Goal: Communication & Community: Answer question/provide support

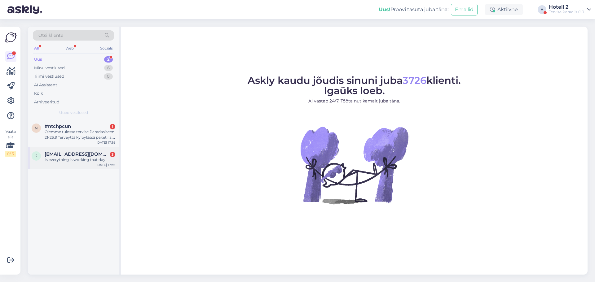
click at [74, 157] on div "Is everything is working that day" at bounding box center [80, 160] width 71 height 6
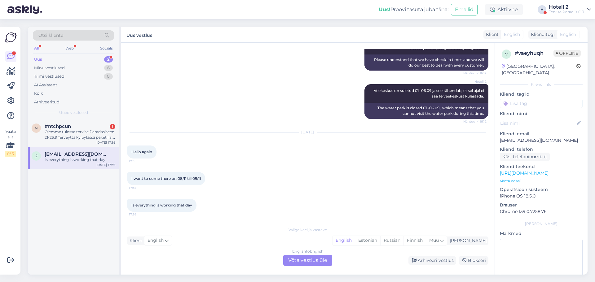
scroll to position [569, 0]
click at [303, 255] on div "English to English Võta vestlus üle" at bounding box center [307, 260] width 49 height 11
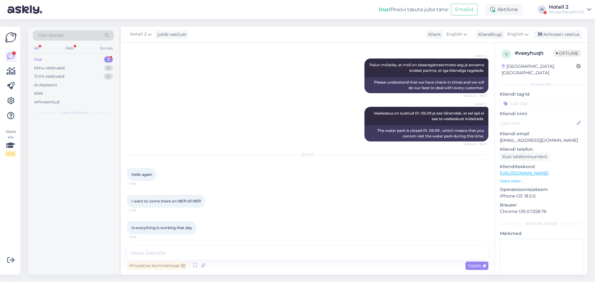
scroll to position [546, 0]
click at [510, 32] on span "English" at bounding box center [515, 34] width 16 height 7
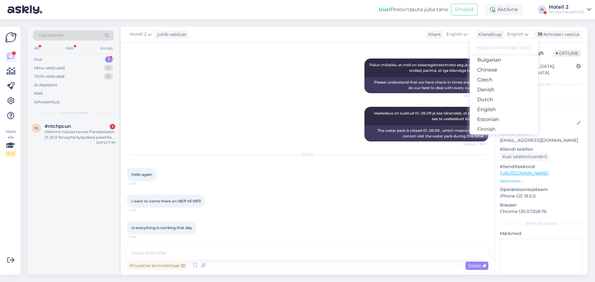
scroll to position [31, 0]
click at [499, 106] on link "Estonian" at bounding box center [504, 110] width 68 height 10
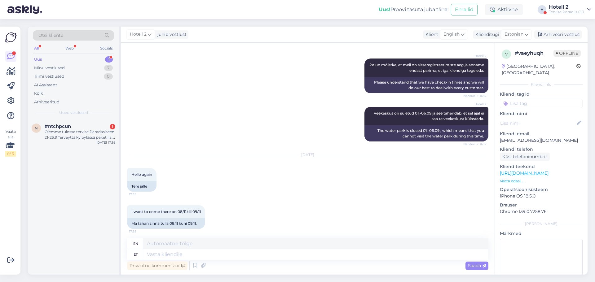
scroll to position [569, 0]
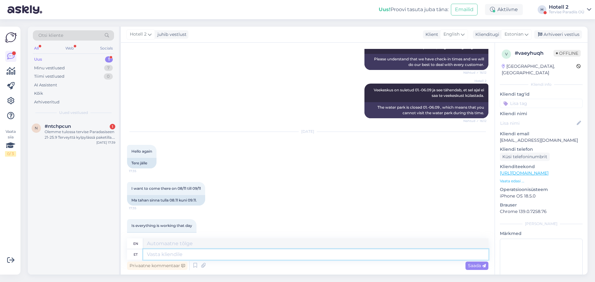
click at [161, 252] on textarea at bounding box center [315, 254] width 345 height 11
type textarea "praeguste a"
type textarea "current"
type textarea "praeguste andmetega"
type textarea "with current data"
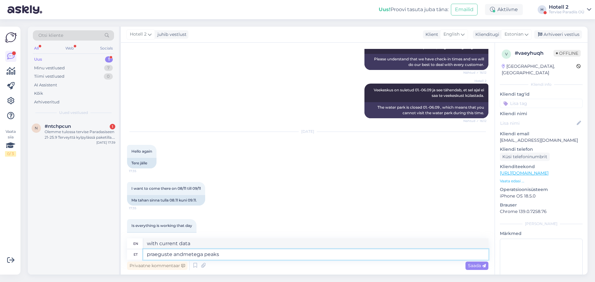
type textarea "praeguste andmetega peaks"
type textarea "with current data should"
type textarea "praeguste andmetega peaks kõik t"
type textarea "with current data, everything should"
type textarea "praeguste andmetega peaks kõik töötama."
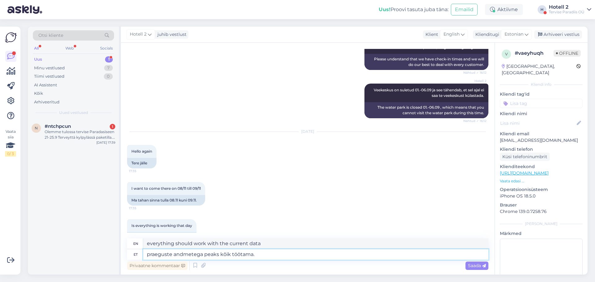
type textarea "everything should work with the current data."
click at [150, 254] on textarea "praeguste andmetega peaks kõik töötama." at bounding box center [315, 254] width 345 height 11
type textarea "Praeguste andmetega peaks kõik töötama."
type textarea "With the current data, everything should work."
click at [220, 256] on textarea "Praeguste andmetega peaks kõik töötama." at bounding box center [315, 254] width 345 height 11
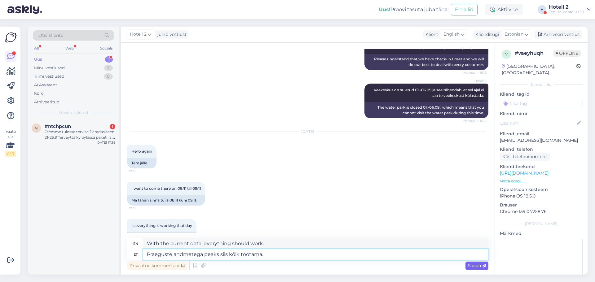
type textarea "Praeguste andmetega peaks siis kõik töötama."
click at [475, 267] on span "Saada" at bounding box center [477, 266] width 18 height 6
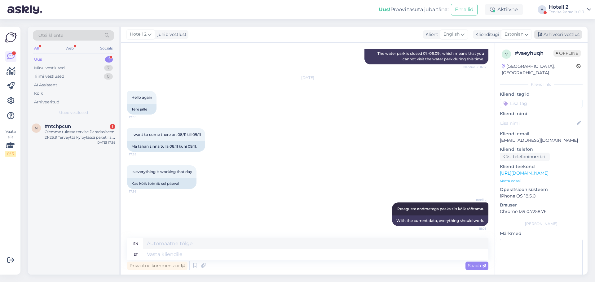
click at [560, 33] on div "Arhiveeri vestlus" at bounding box center [558, 34] width 48 height 8
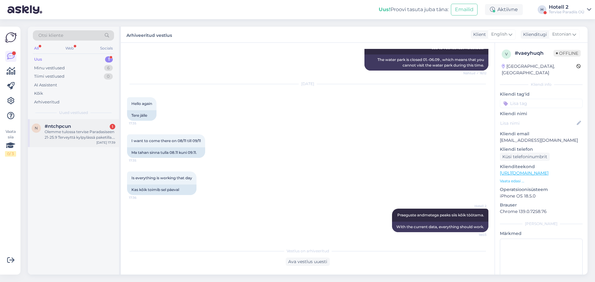
click at [77, 132] on div "Olemme tulossa tervise Paradasiseen 21-25.9 Terveyttä kylpylässä paketilla. Oli…" at bounding box center [80, 134] width 71 height 11
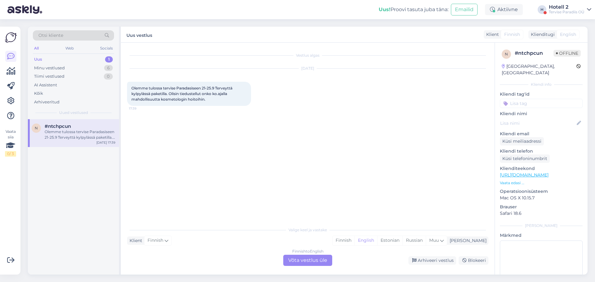
click at [317, 260] on div "Finnish to English Võta vestlus üle" at bounding box center [307, 260] width 49 height 11
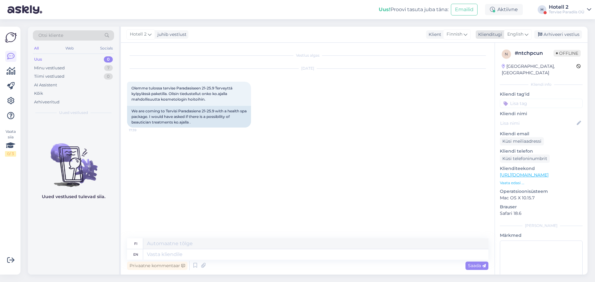
click at [517, 35] on span "English" at bounding box center [515, 34] width 16 height 7
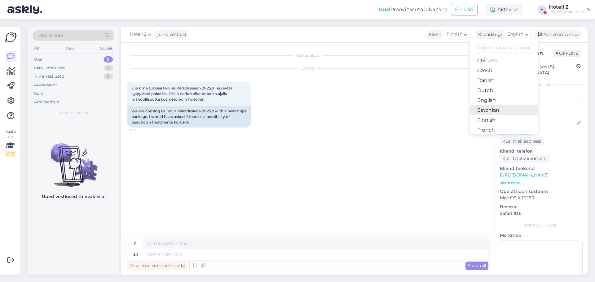
click at [499, 109] on link "Estonian" at bounding box center [504, 110] width 68 height 10
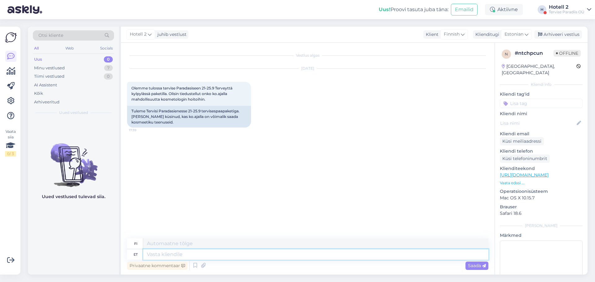
click at [203, 257] on textarea at bounding box center [315, 254] width 345 height 11
type textarea "palun"
type textarea "Ole hyvä"
type textarea "palun kirju"
type textarea "ole hyvä ja kirjoita"
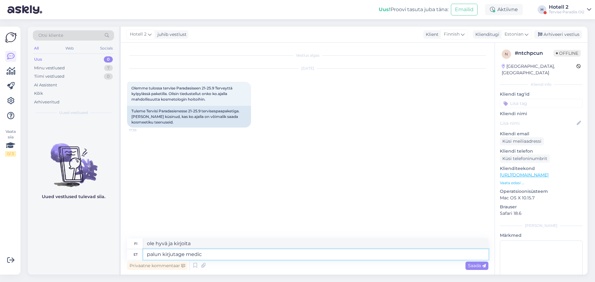
type textarea "palun kirjutage medic@"
type textarea "kirjoita lääkärille"
type textarea "palun kirjutage [EMAIL_ADDRESS][DOMAIN_NAME]"
type textarea "kirjoita osoitteeseen [EMAIL_ADDRESS][DOMAIN_NAME]"
click at [253, 251] on textarea "palun kirjutage [EMAIL_ADDRESS][DOMAIN_NAME]" at bounding box center [315, 254] width 345 height 11
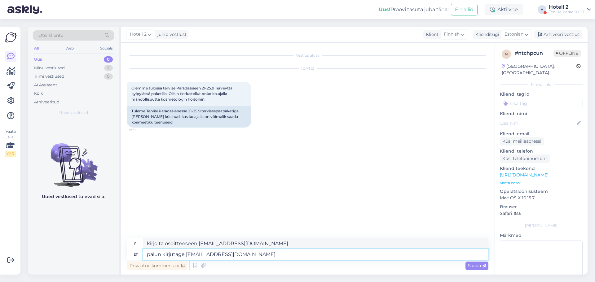
click at [150, 256] on textarea "palun kirjutage [EMAIL_ADDRESS][DOMAIN_NAME]" at bounding box center [315, 254] width 345 height 11
type textarea "Palun kirjutage [EMAIL_ADDRESS][DOMAIN_NAME]"
type textarea "Kirjoita osoitteeseen [EMAIL_ADDRESS][DOMAIN_NAME]"
click at [278, 257] on textarea "Palun kirjutage [EMAIL_ADDRESS][DOMAIN_NAME]" at bounding box center [315, 254] width 345 height 11
type textarea "Palun kirjutage [EMAIL_ADDRESS][DOMAIN_NAME]"
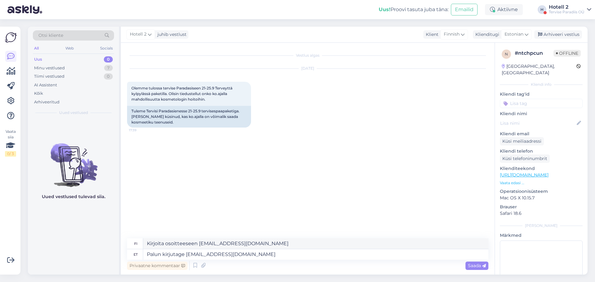
drag, startPoint x: 468, startPoint y: 266, endPoint x: 464, endPoint y: 270, distance: 5.5
click at [468, 266] on span "Saada" at bounding box center [477, 266] width 18 height 6
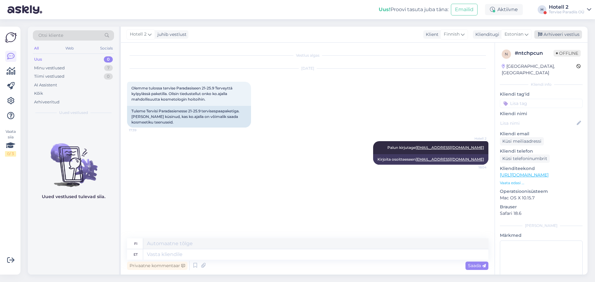
click at [557, 34] on div "Arhiveeri vestlus" at bounding box center [558, 34] width 48 height 8
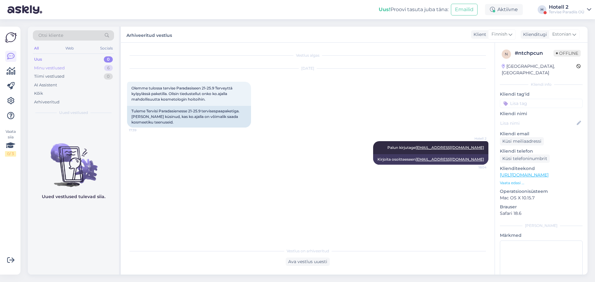
click at [70, 66] on div "Minu vestlused 6" at bounding box center [73, 68] width 81 height 9
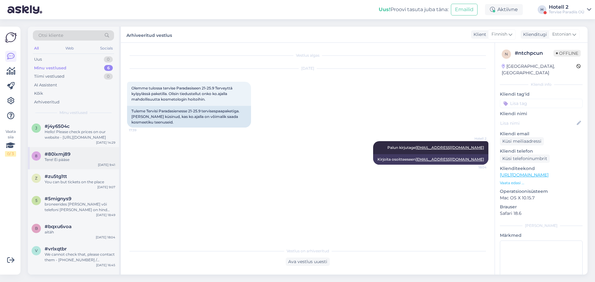
click at [56, 158] on div "Tere! Ei pääse" at bounding box center [80, 160] width 71 height 6
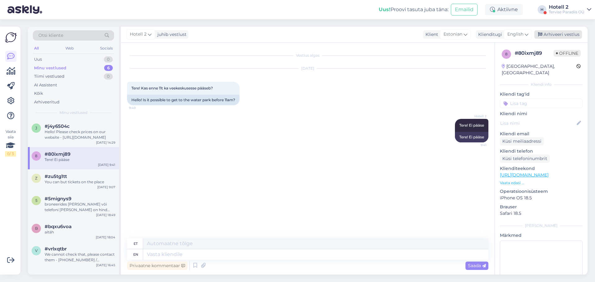
click at [558, 37] on div "Arhiveeri vestlus" at bounding box center [558, 34] width 48 height 8
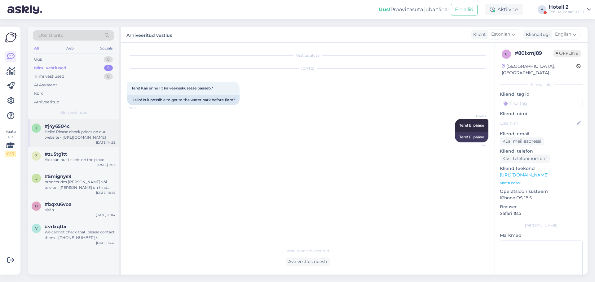
click at [81, 130] on div "Hello! Please check prices on our website - [URL][DOMAIN_NAME]" at bounding box center [80, 134] width 71 height 11
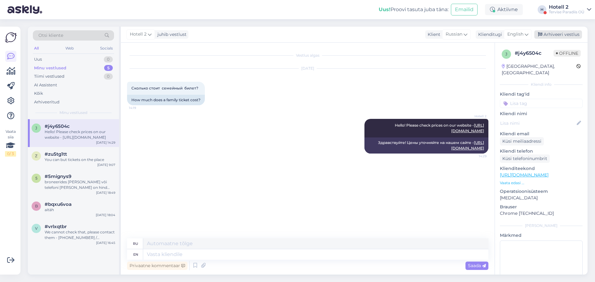
click at [567, 34] on div "Arhiveeri vestlus" at bounding box center [558, 34] width 48 height 8
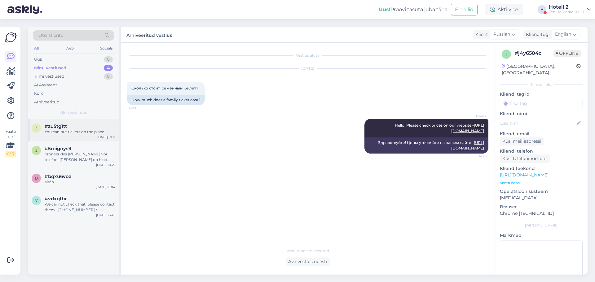
click at [81, 132] on div "You can but tickets on the place" at bounding box center [80, 132] width 71 height 6
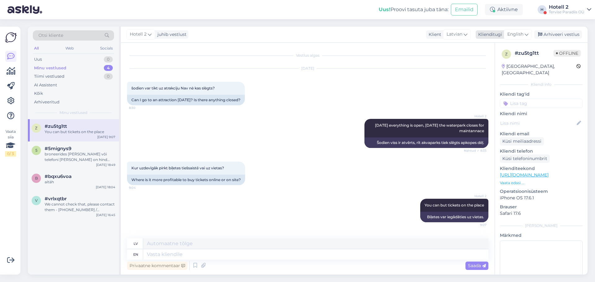
click at [521, 32] on span "English" at bounding box center [515, 34] width 16 height 7
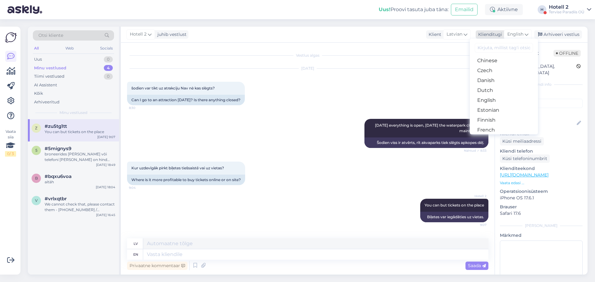
drag, startPoint x: 551, startPoint y: 31, endPoint x: 544, endPoint y: 35, distance: 7.8
click at [551, 31] on div "Arhiveeri vestlus" at bounding box center [558, 34] width 48 height 8
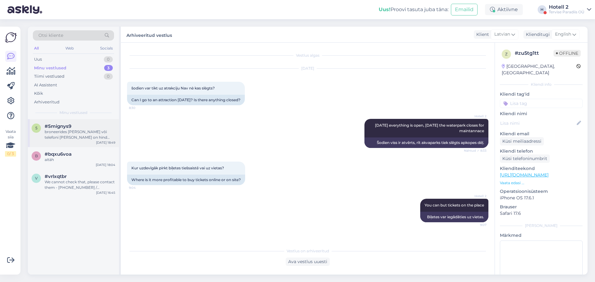
click at [76, 128] on div "#5mignys9" at bounding box center [80, 127] width 71 height 6
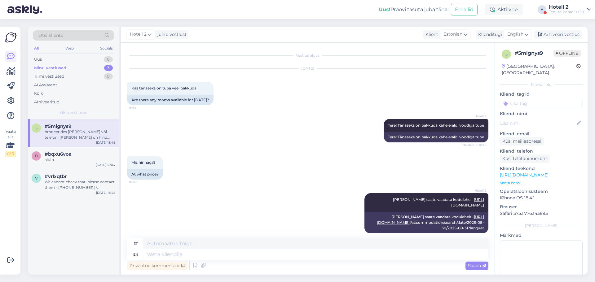
scroll to position [56, 0]
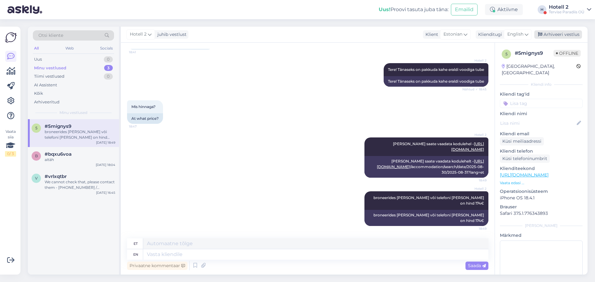
click at [553, 34] on div "Arhiveeri vestlus" at bounding box center [558, 34] width 48 height 8
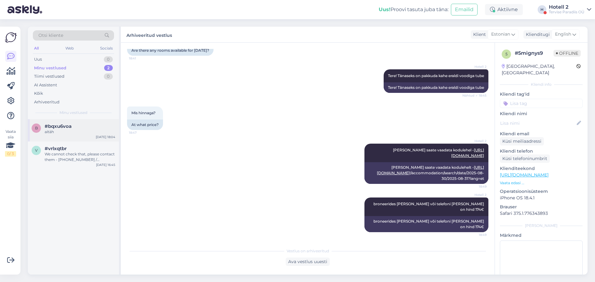
click at [77, 130] on div "aitäh" at bounding box center [80, 132] width 71 height 6
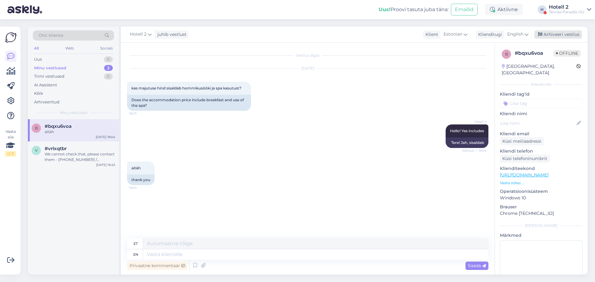
click at [552, 34] on div "Arhiveeri vestlus" at bounding box center [558, 34] width 48 height 8
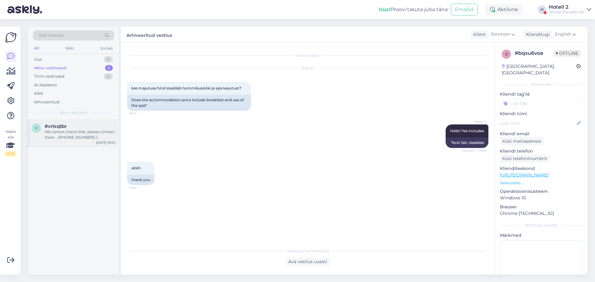
click at [47, 132] on div "We cannot check that, please contact them - [PHONE_NUMBER] / [EMAIL_ADDRESS][DO…" at bounding box center [80, 134] width 71 height 11
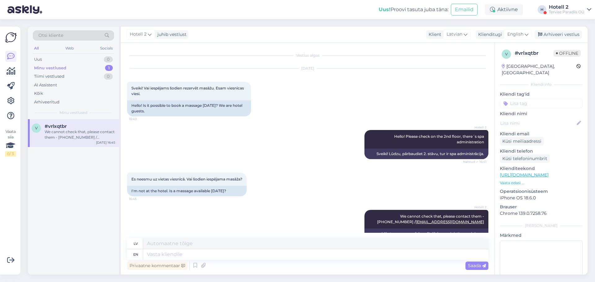
scroll to position [19, 0]
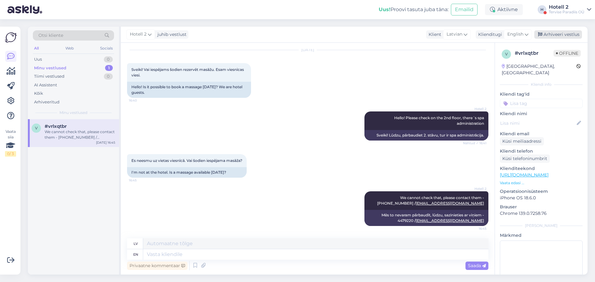
click at [551, 33] on div "Arhiveeri vestlus" at bounding box center [558, 34] width 48 height 8
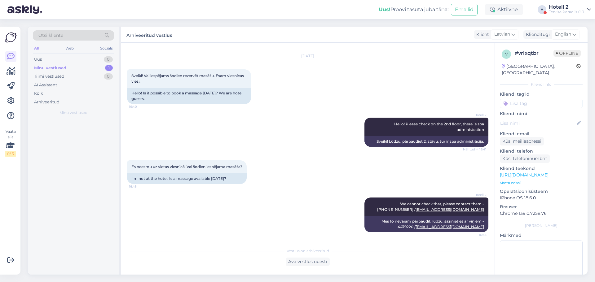
scroll to position [12, 0]
